Goal: Check status: Check status

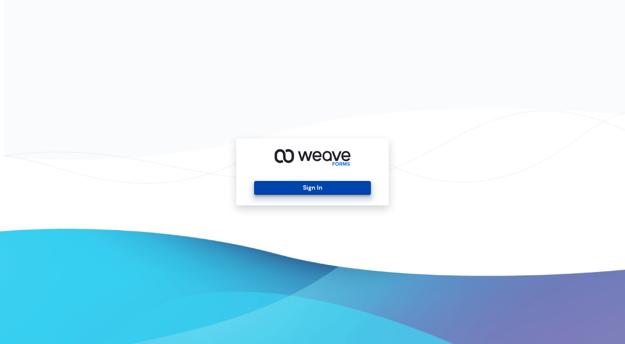
click at [318, 184] on button "Sign In" at bounding box center [312, 188] width 116 height 14
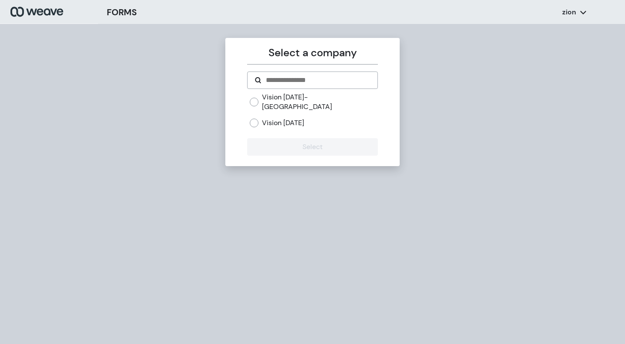
click at [279, 118] on label "Vision Today" at bounding box center [283, 123] width 42 height 10
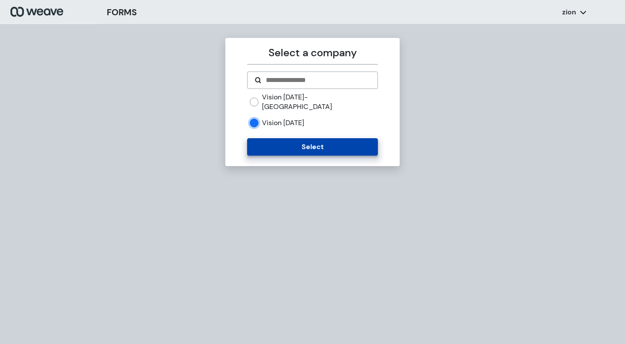
click at [287, 138] on button "Select" at bounding box center [312, 146] width 130 height 17
